Goal: Transaction & Acquisition: Purchase product/service

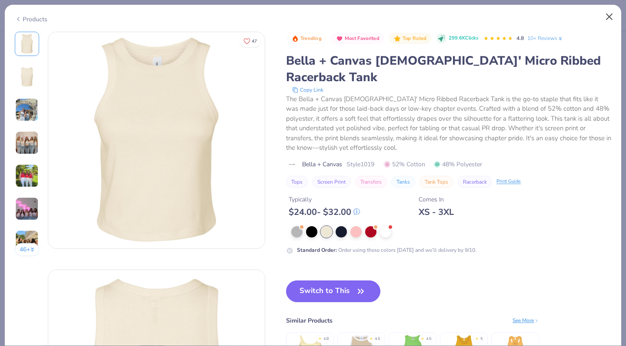
click at [608, 17] on button "Close" at bounding box center [609, 17] width 17 height 17
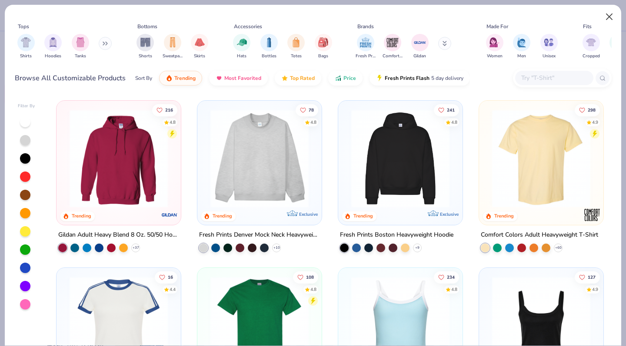
click at [612, 13] on button "Close" at bounding box center [609, 17] width 17 height 17
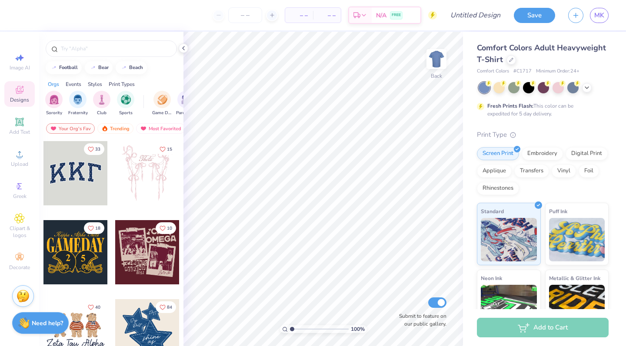
scroll to position [0, 25]
click at [181, 103] on img "filter for Parent's Weekend" at bounding box center [186, 99] width 10 height 10
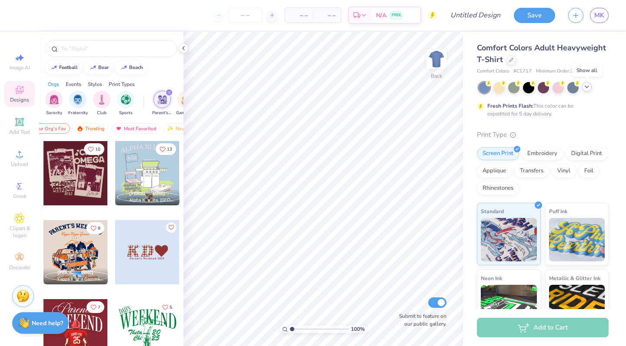
click at [583, 87] on icon at bounding box center [586, 86] width 7 height 7
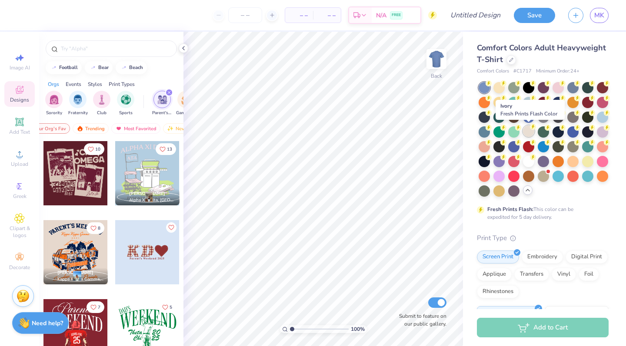
click at [527, 133] on div at bounding box center [528, 131] width 11 height 11
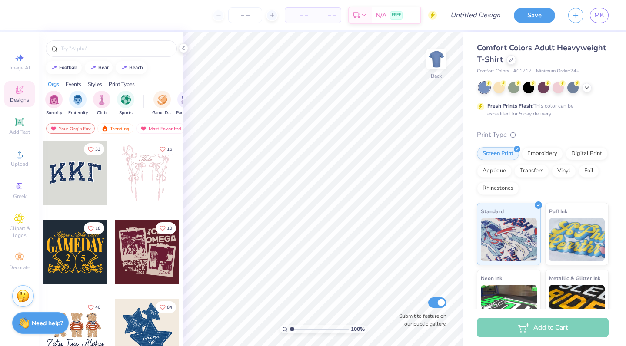
scroll to position [0, 39]
click at [148, 101] on img "filter for Parent's Weekend" at bounding box center [147, 99] width 10 height 10
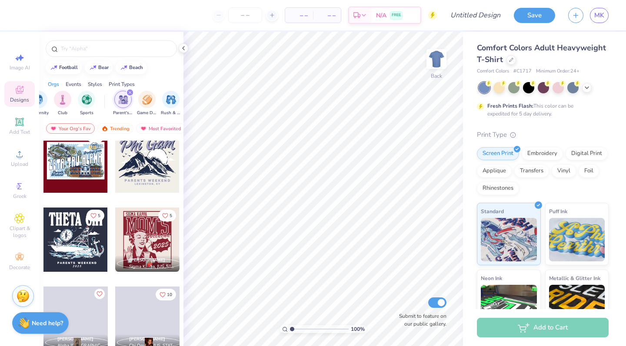
scroll to position [7606, 0]
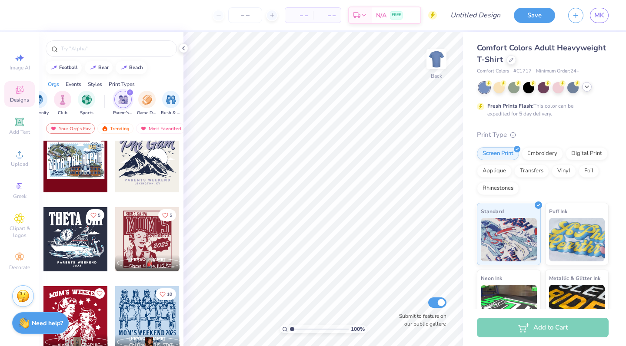
click at [588, 90] on icon at bounding box center [586, 86] width 7 height 7
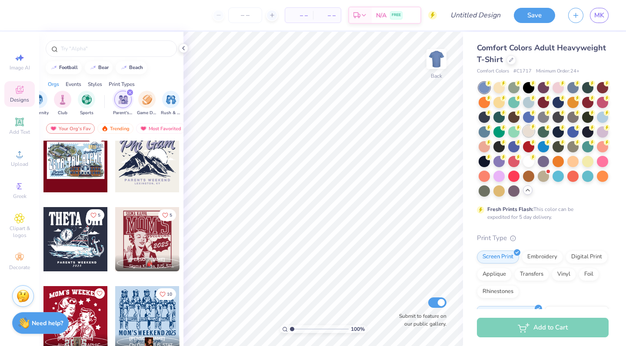
click at [530, 134] on div at bounding box center [528, 131] width 11 height 11
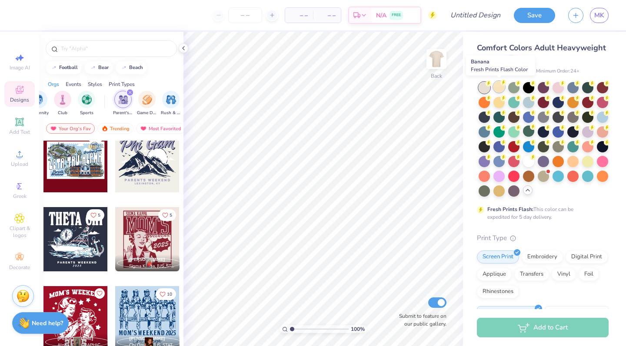
click at [499, 86] on div at bounding box center [498, 86] width 11 height 11
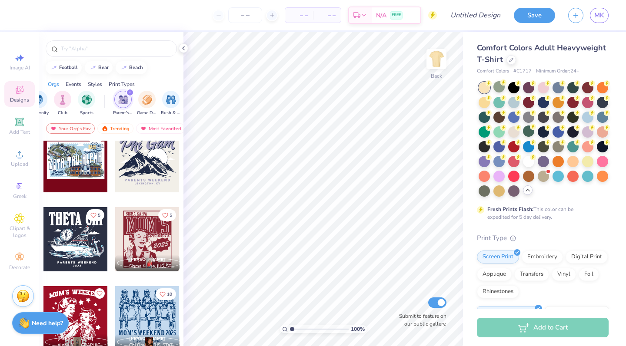
click at [489, 87] on div at bounding box center [484, 87] width 11 height 11
click at [515, 136] on div at bounding box center [513, 131] width 11 height 11
